Goal: Task Accomplishment & Management: Use online tool/utility

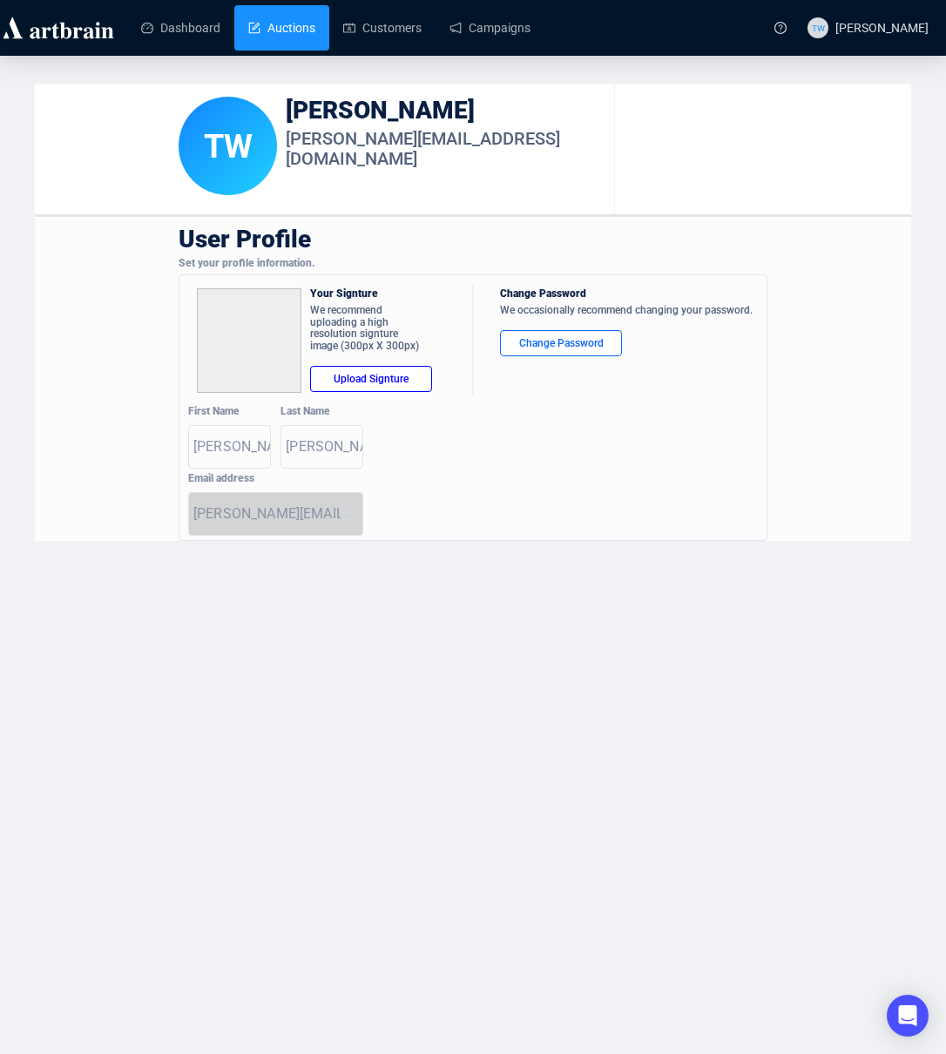
click at [278, 19] on link "Auctions" at bounding box center [281, 27] width 67 height 45
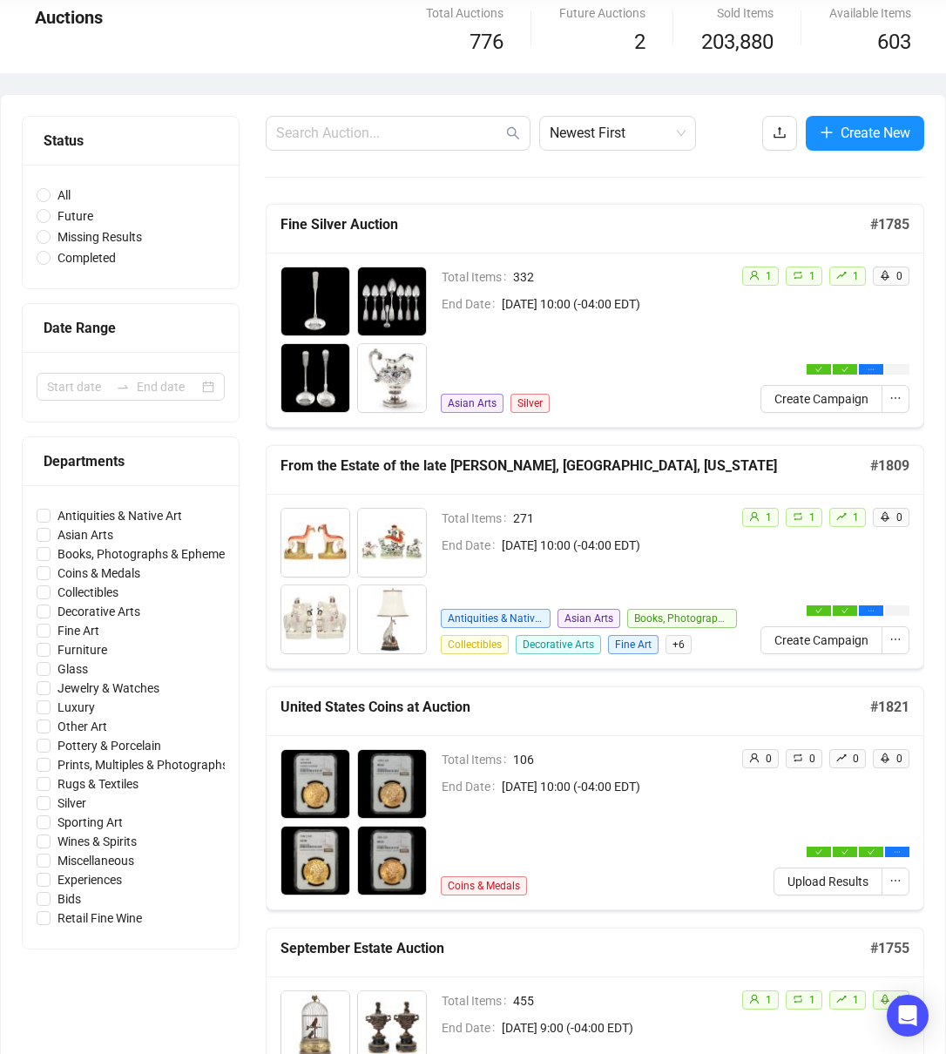
scroll to position [182, 0]
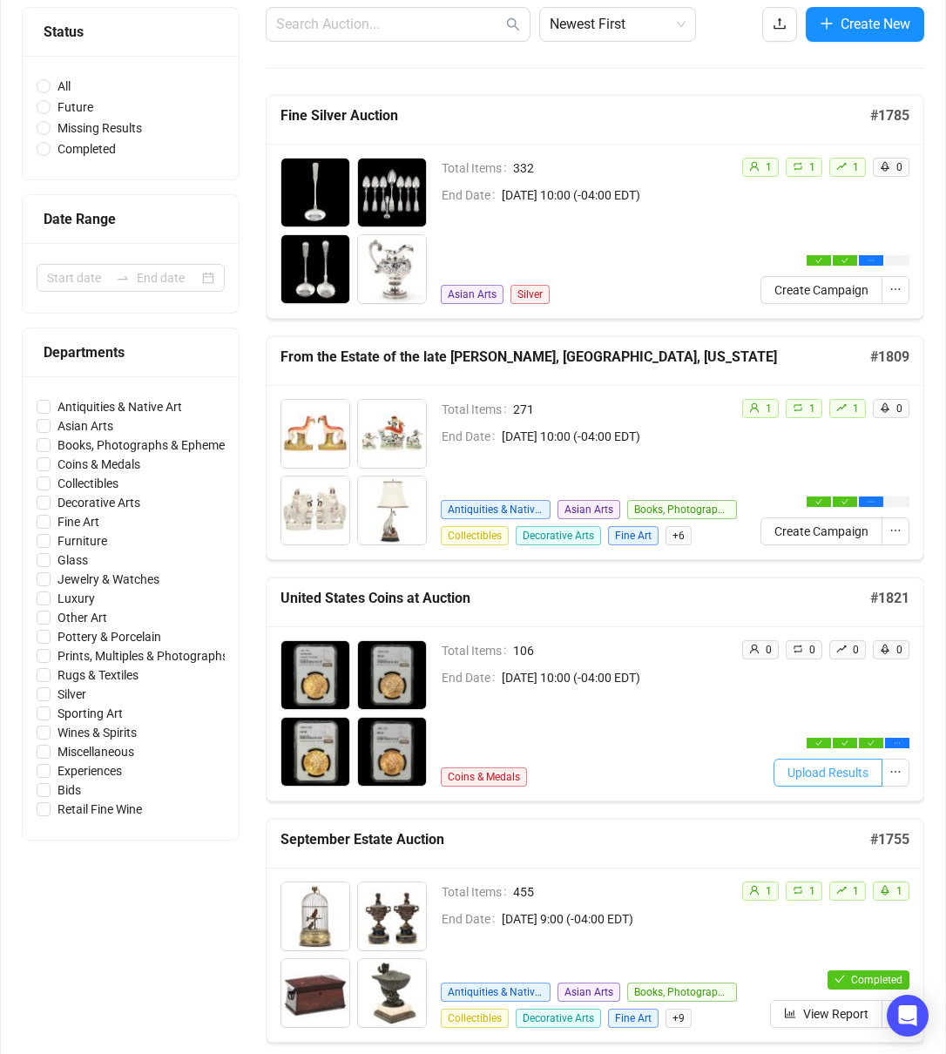
click at [831, 769] on span "Upload Results" at bounding box center [828, 772] width 81 height 19
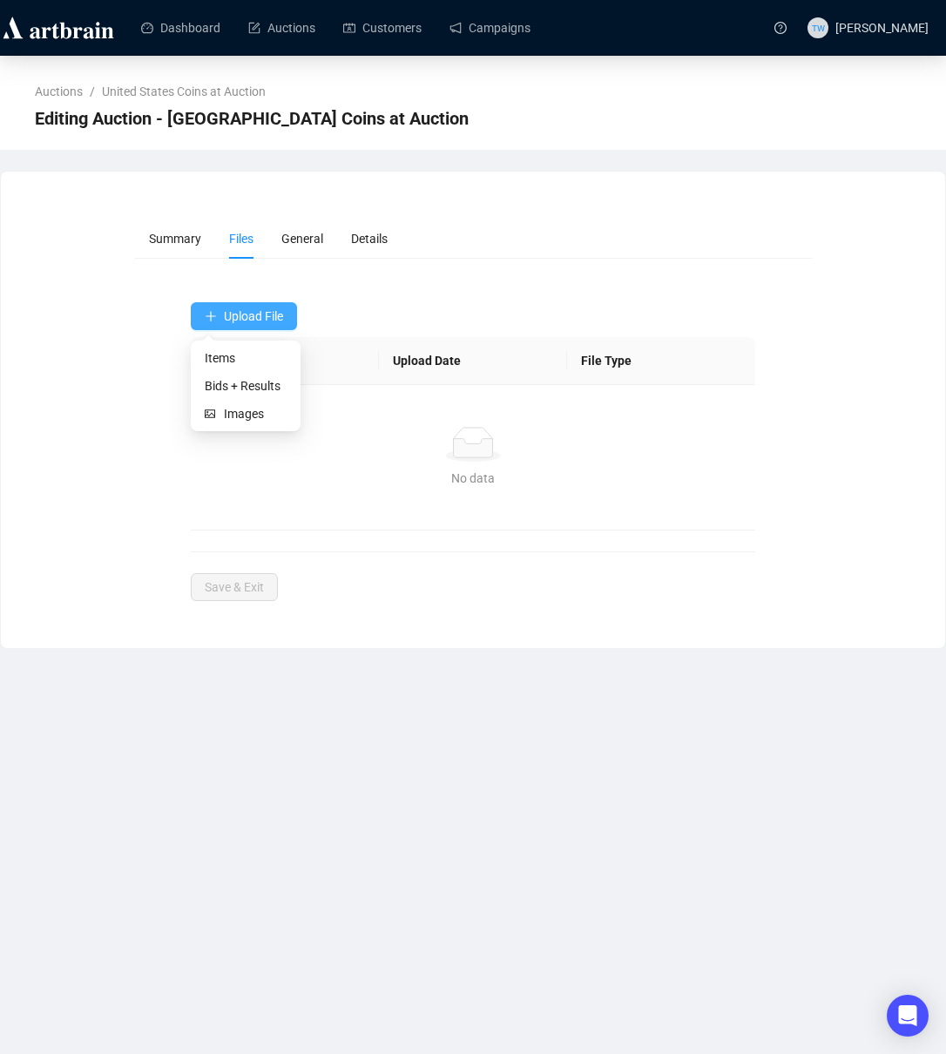
click at [261, 310] on span "Upload File" at bounding box center [253, 316] width 59 height 14
click at [222, 388] on span "Bids + Results" at bounding box center [246, 385] width 82 height 19
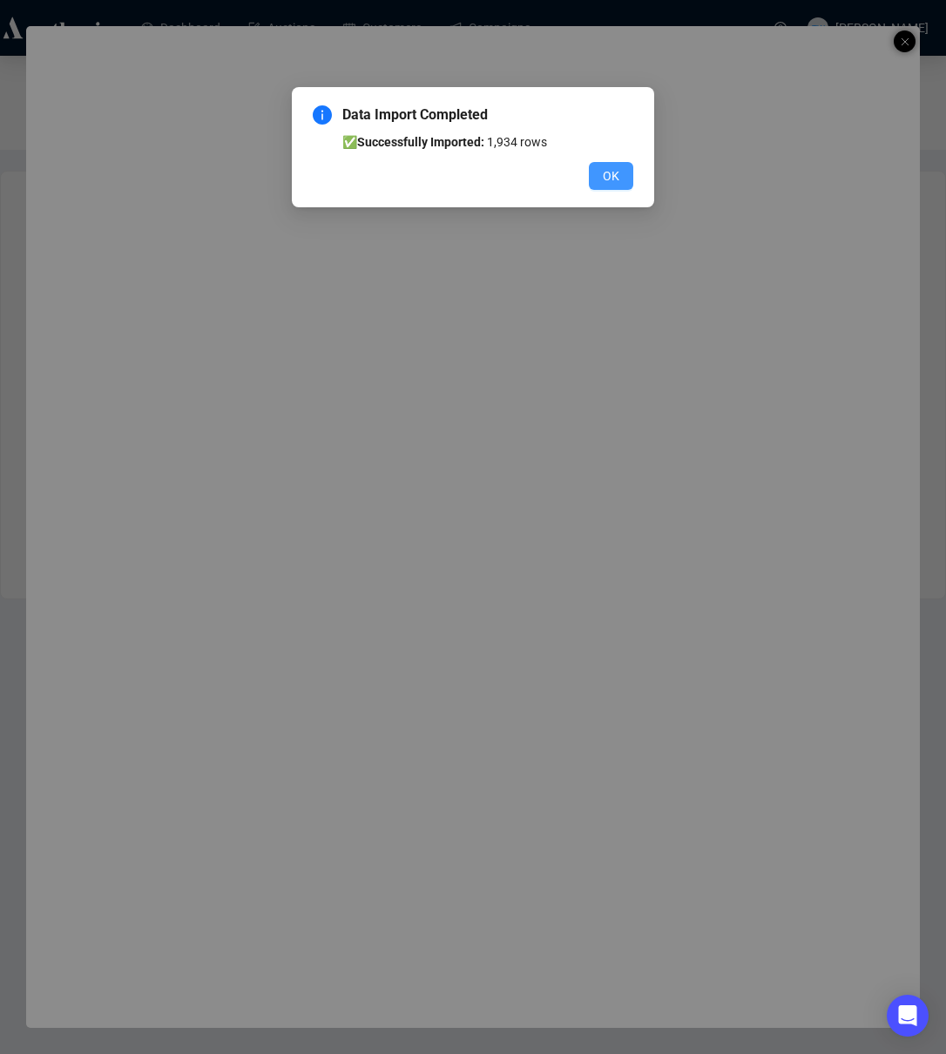
click at [632, 177] on button "OK" at bounding box center [611, 176] width 44 height 28
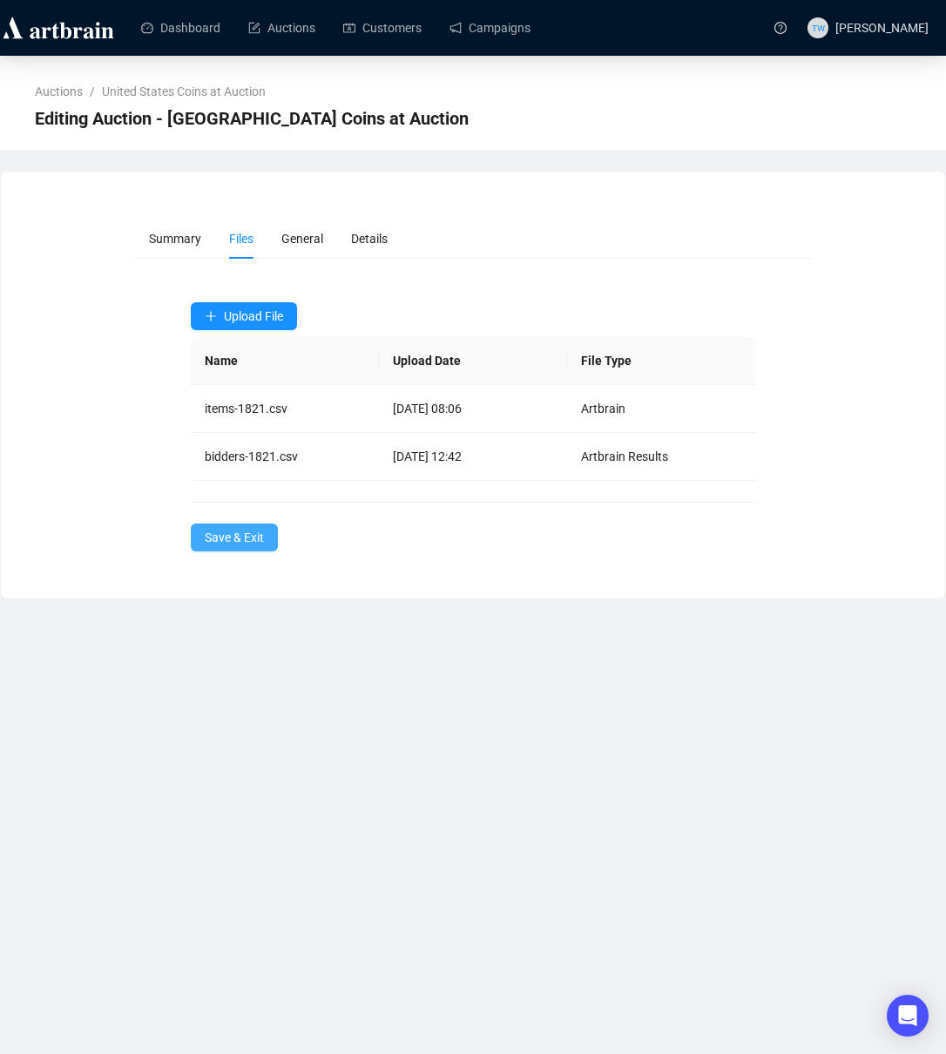
click at [228, 540] on span "Save & Exit" at bounding box center [234, 537] width 59 height 19
